Goal: Task Accomplishment & Management: Use online tool/utility

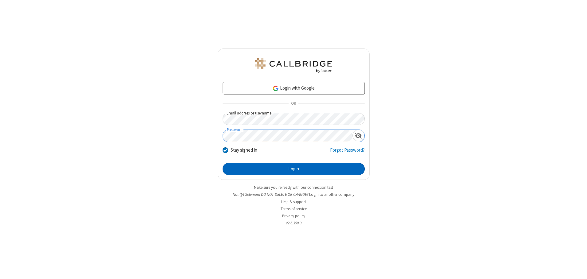
click at [293, 169] on button "Login" at bounding box center [293, 169] width 142 height 12
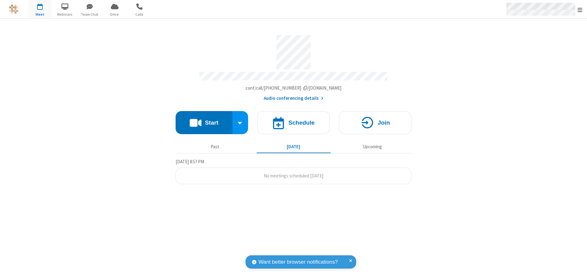
click at [580, 10] on span "Open menu" at bounding box center [579, 10] width 5 height 6
click at [40, 9] on span "button" at bounding box center [40, 6] width 23 height 10
click at [293, 120] on h4 "Schedule" at bounding box center [301, 123] width 26 height 6
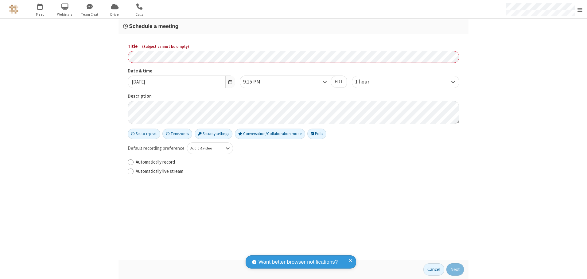
click at [293, 26] on h3 "Schedule a meeting" at bounding box center [293, 26] width 341 height 6
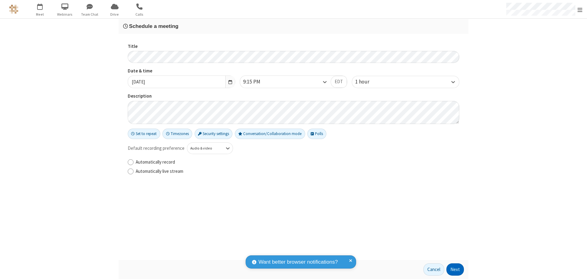
click at [455, 269] on button "Next" at bounding box center [454, 269] width 17 height 12
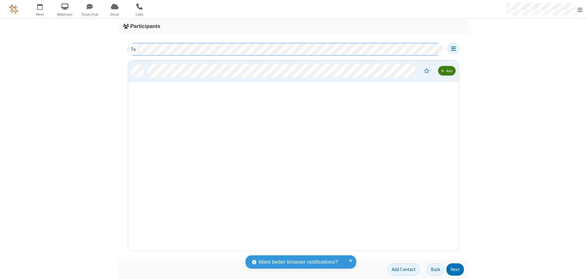
scroll to position [185, 326]
click at [455, 269] on button "Next" at bounding box center [454, 269] width 17 height 12
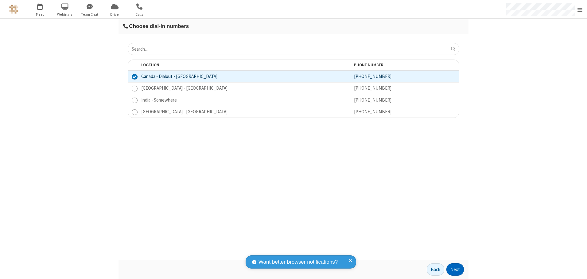
click at [455, 269] on button "Next" at bounding box center [454, 269] width 17 height 12
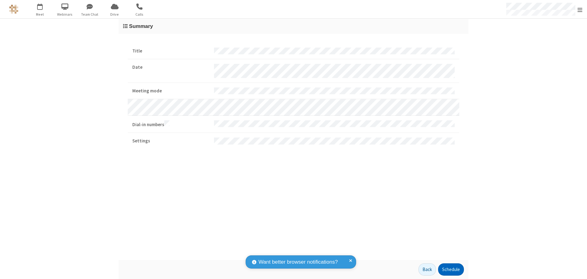
click at [450, 269] on button "Schedule" at bounding box center [451, 269] width 26 height 12
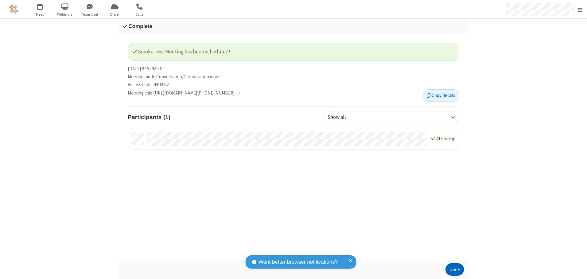
click at [454, 269] on button "Done" at bounding box center [454, 269] width 18 height 12
